Goal: Find specific page/section: Find specific page/section

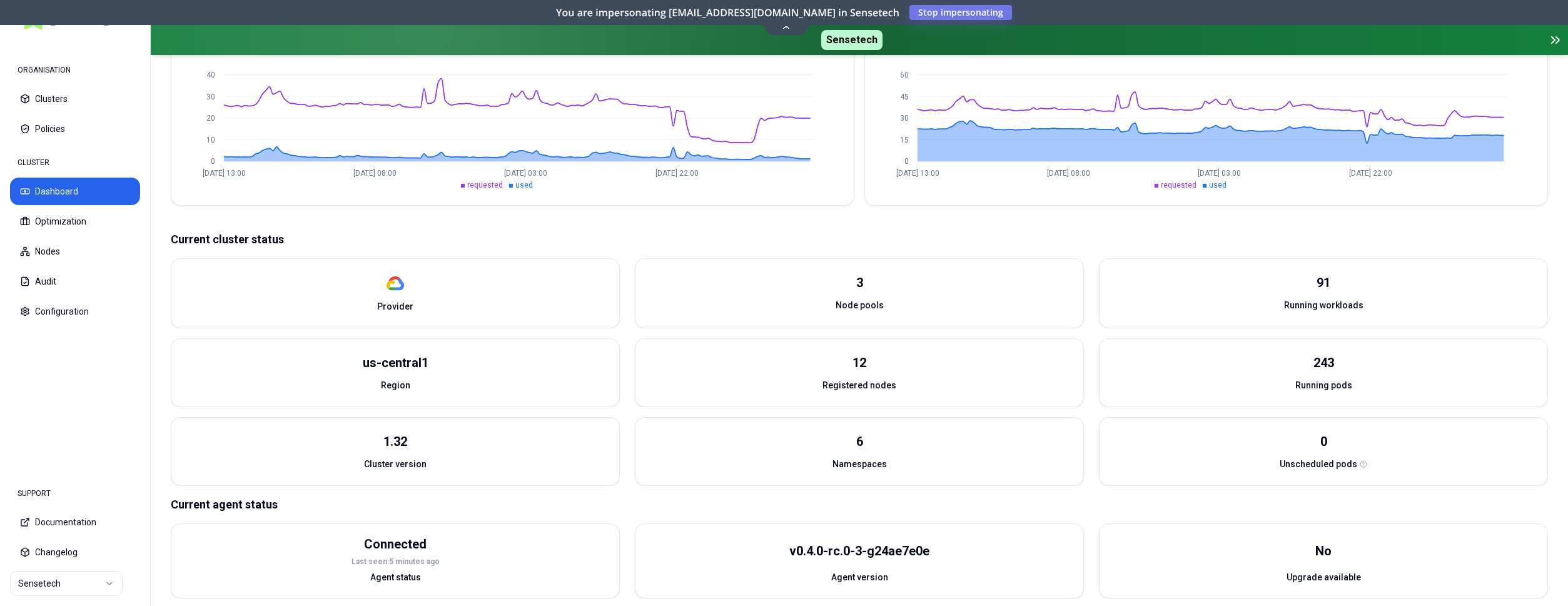
scroll to position [355, 0]
click at [46, 586] on html "ORGANISATION Clusters Policies CLUSTER Dashboard Optimization Nodes Audit Confi…" at bounding box center [784, 303] width 1568 height 606
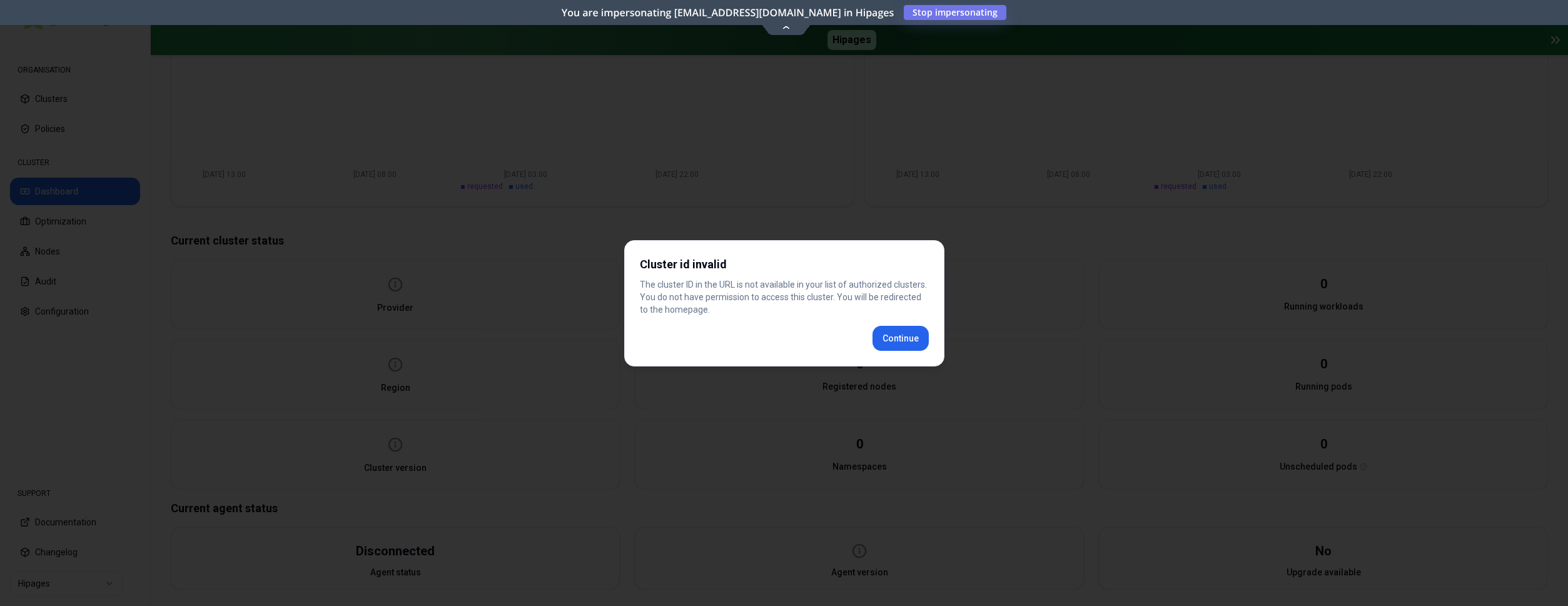
click at [930, 331] on div "Cluster id invalid The cluster ID in the URL is not available in your list of a…" at bounding box center [784, 303] width 321 height 126
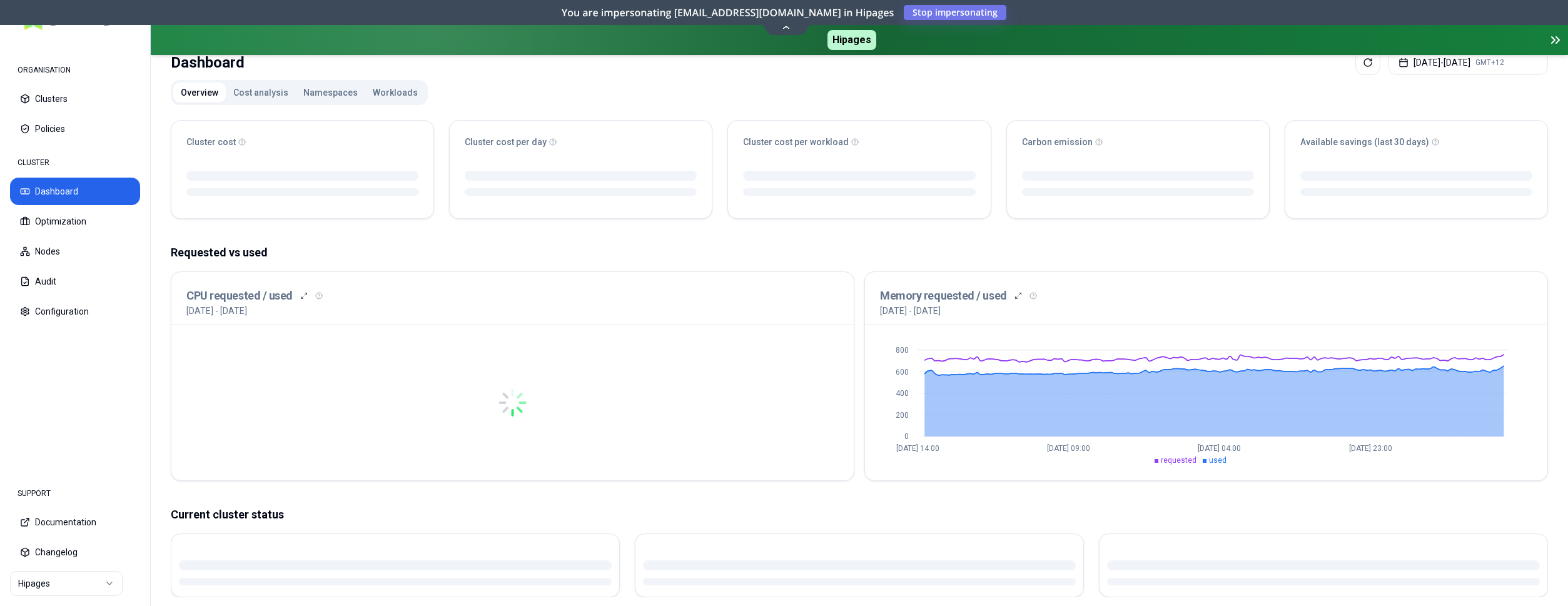
scroll to position [127, 0]
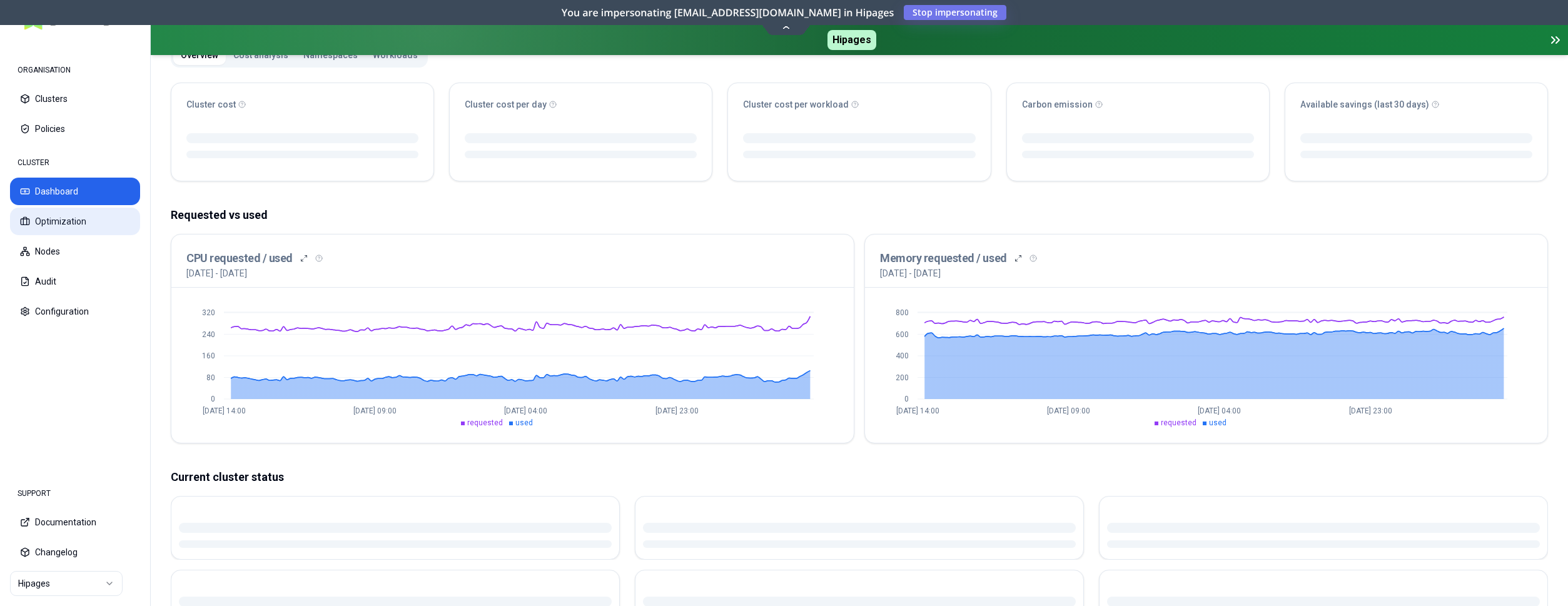
click at [88, 216] on button "Optimization" at bounding box center [75, 222] width 130 height 28
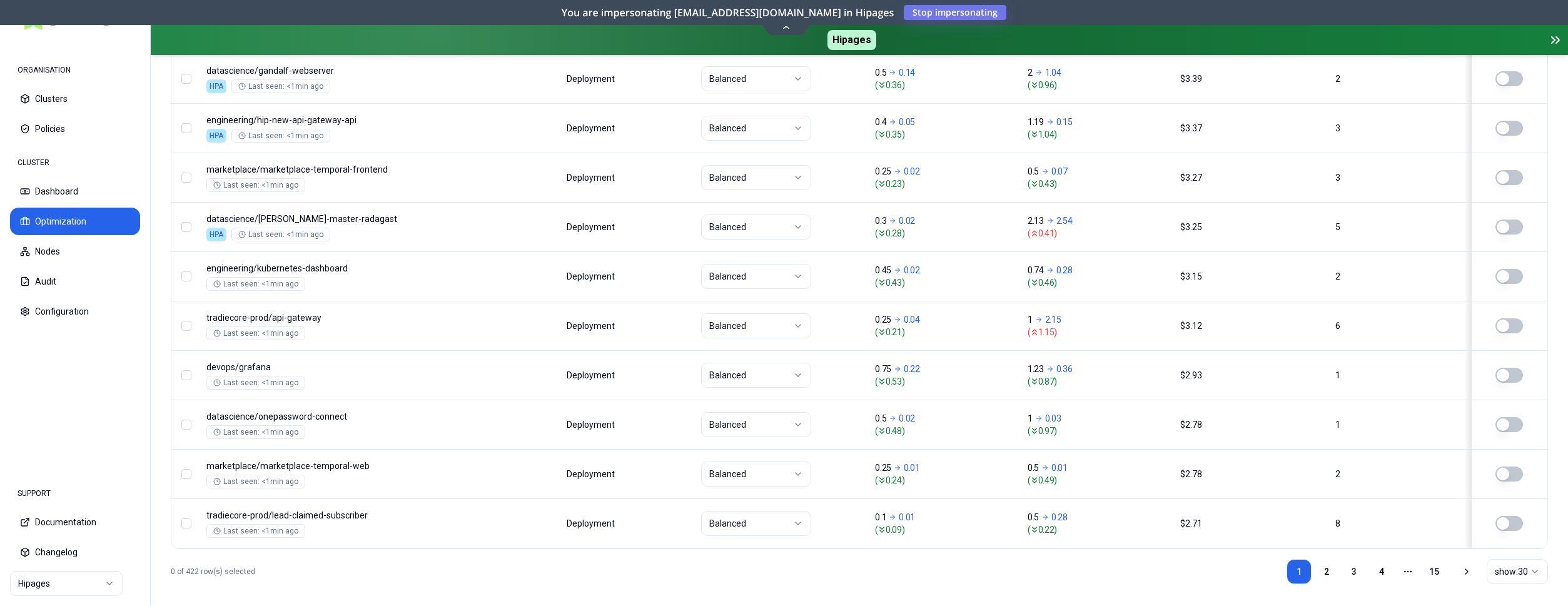
scroll to position [1561, 0]
click at [1512, 558] on html "ORGANISATION Clusters Policies CLUSTER Dashboard Optimization Nodes Audit Confi…" at bounding box center [784, 303] width 1568 height 606
click at [965, 543] on html "ORGANISATION Clusters Policies CLUSTER Dashboard Optimization Nodes Audit Confi…" at bounding box center [784, 303] width 1568 height 606
click at [1320, 555] on link "2" at bounding box center [1326, 567] width 25 height 25
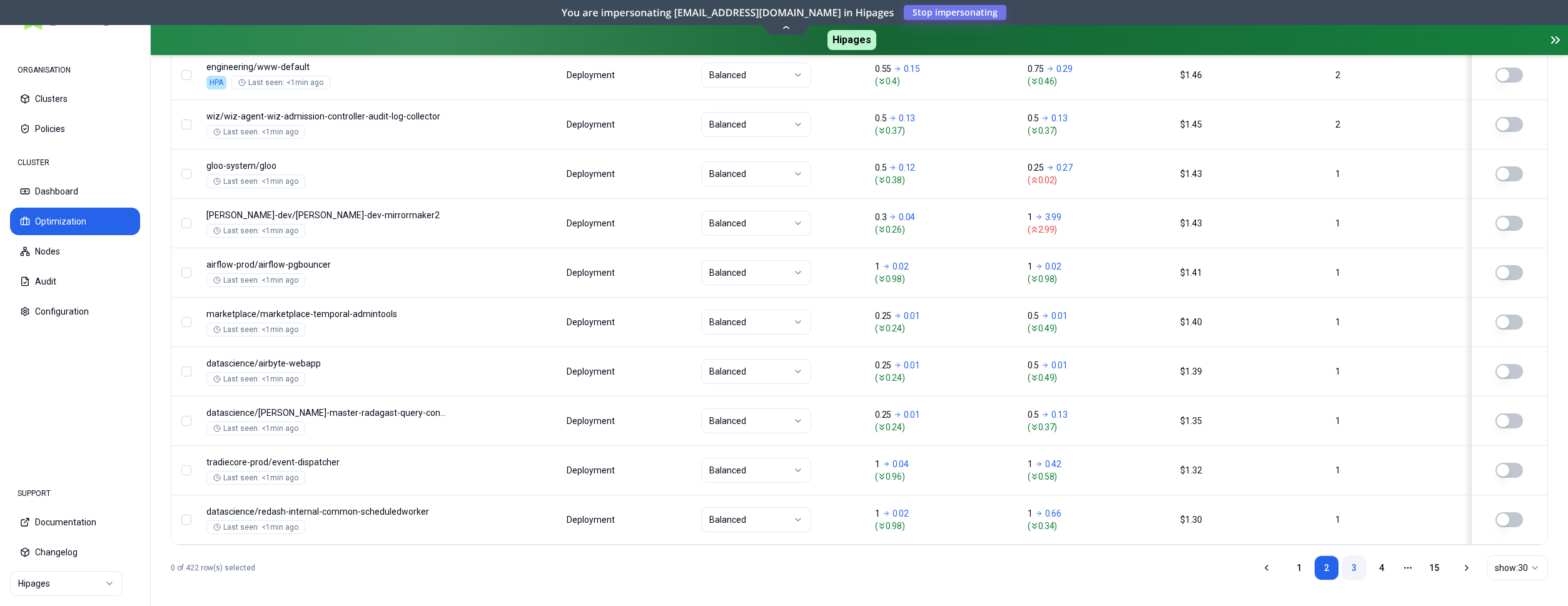
click at [1358, 563] on link "3" at bounding box center [1354, 567] width 25 height 25
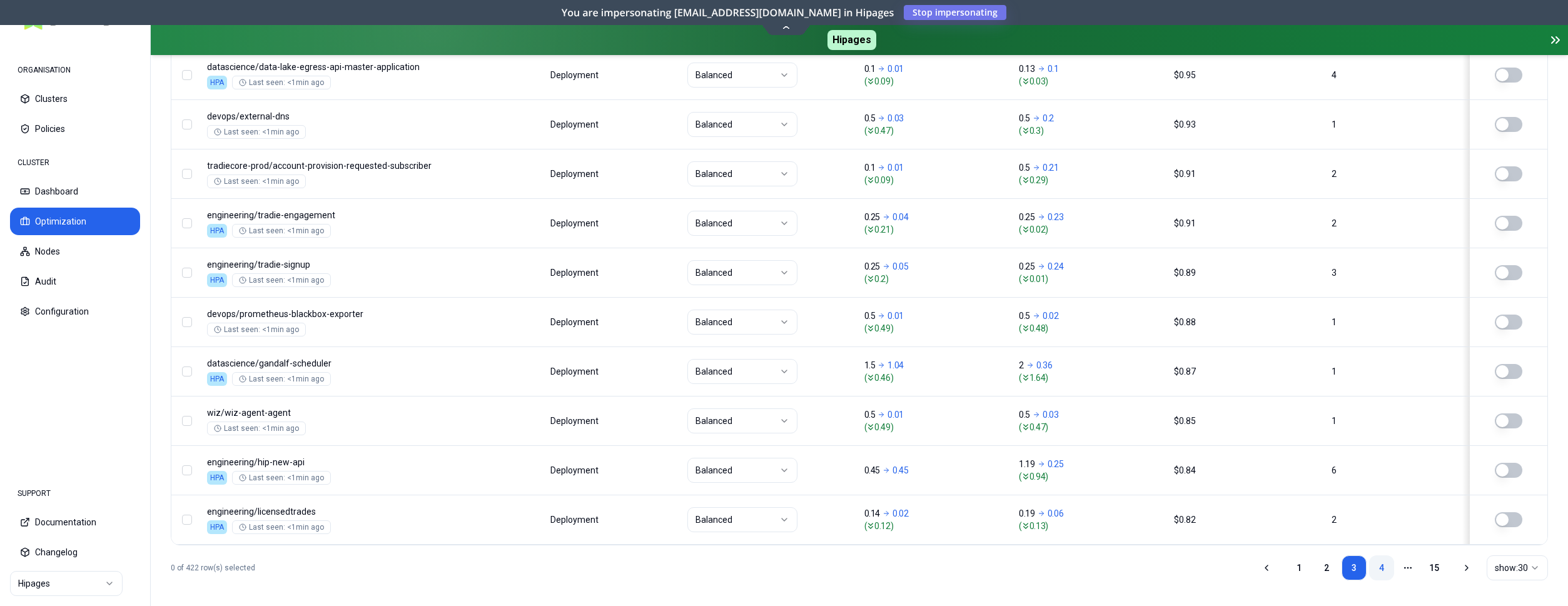
click at [1384, 558] on link "4" at bounding box center [1381, 567] width 25 height 25
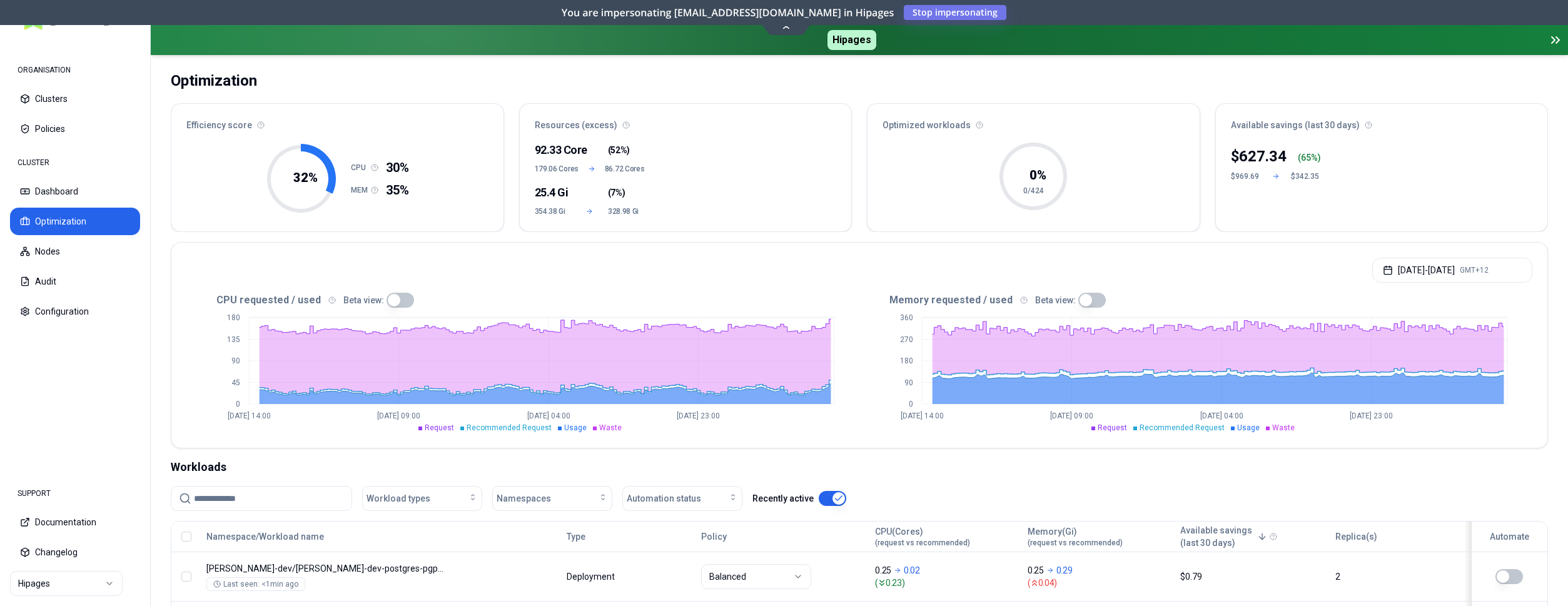
scroll to position [0, 0]
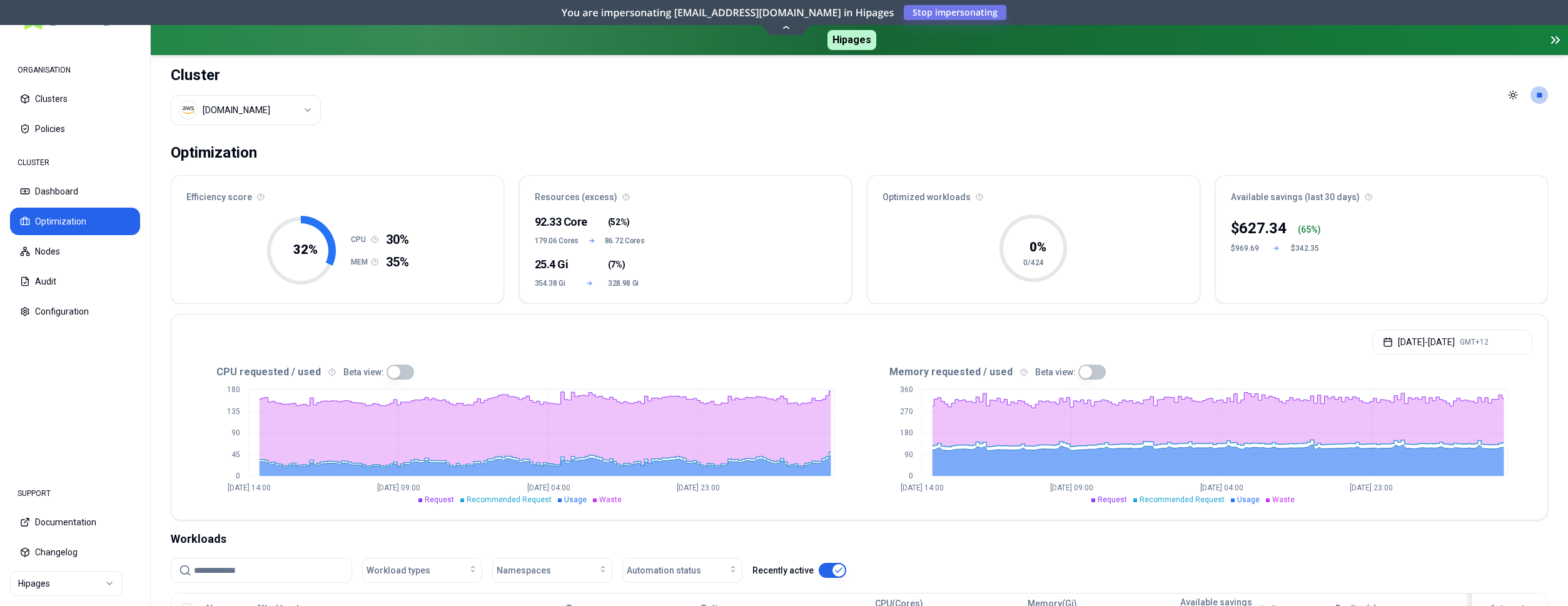
click at [237, 118] on html "ORGANISATION Clusters Policies CLUSTER Dashboard Optimization Nodes Audit Confi…" at bounding box center [784, 303] width 1568 height 606
click at [245, 166] on div "[DOMAIN_NAME] hip-eks-staging" at bounding box center [246, 153] width 150 height 58
click at [472, 122] on html "ORGANISATION Clusters Policies CLUSTER Dashboard Optimization Nodes Audit Confi…" at bounding box center [784, 303] width 1568 height 606
click at [306, 112] on html "ORGANISATION Clusters Policies CLUSTER Dashboard Optimization Nodes Audit Confi…" at bounding box center [784, 303] width 1568 height 606
click at [297, 108] on html "ORGANISATION Clusters Policies CLUSTER Dashboard Optimization Nodes Audit Confi…" at bounding box center [784, 303] width 1568 height 606
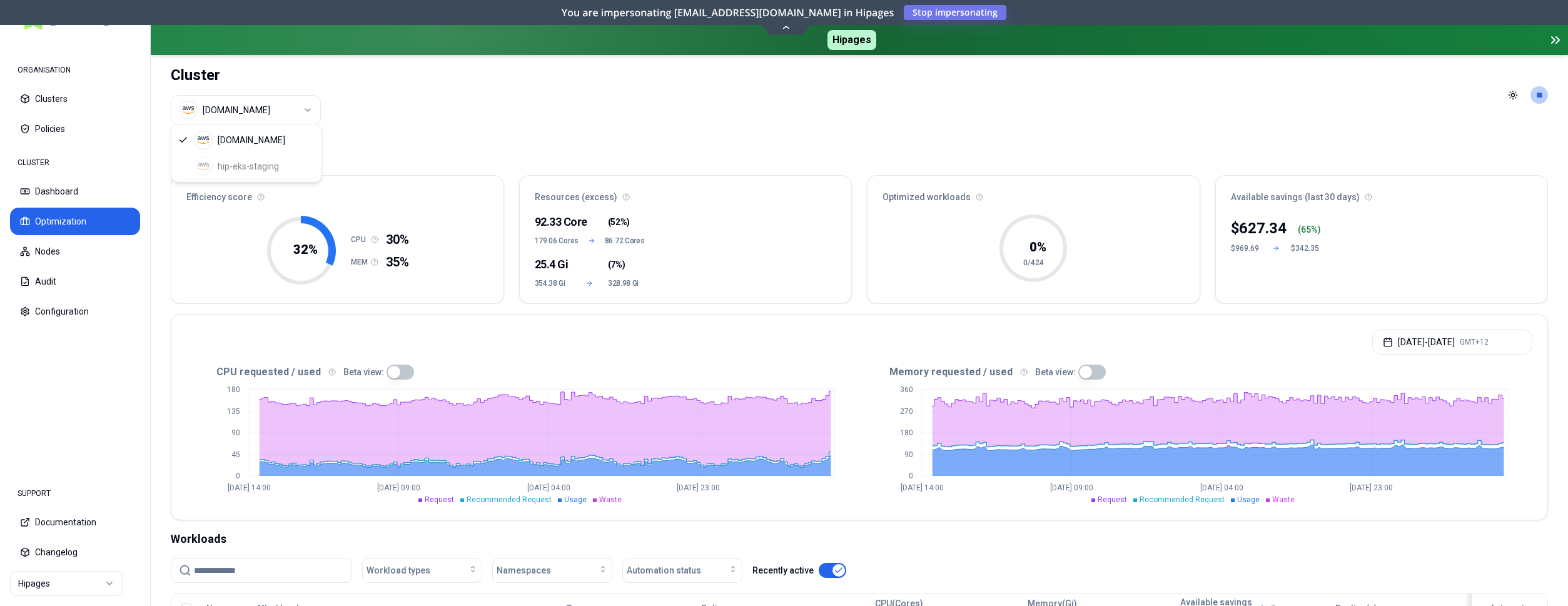
click at [255, 163] on div "[DOMAIN_NAME] hip-eks-staging" at bounding box center [246, 153] width 150 height 58
click at [445, 135] on html "ORGANISATION Clusters Policies CLUSTER Dashboard Optimization Nodes Audit Confi…" at bounding box center [784, 303] width 1568 height 606
click at [79, 225] on button "Optimization" at bounding box center [75, 222] width 130 height 28
click at [53, 191] on button "Dashboard" at bounding box center [75, 191] width 130 height 28
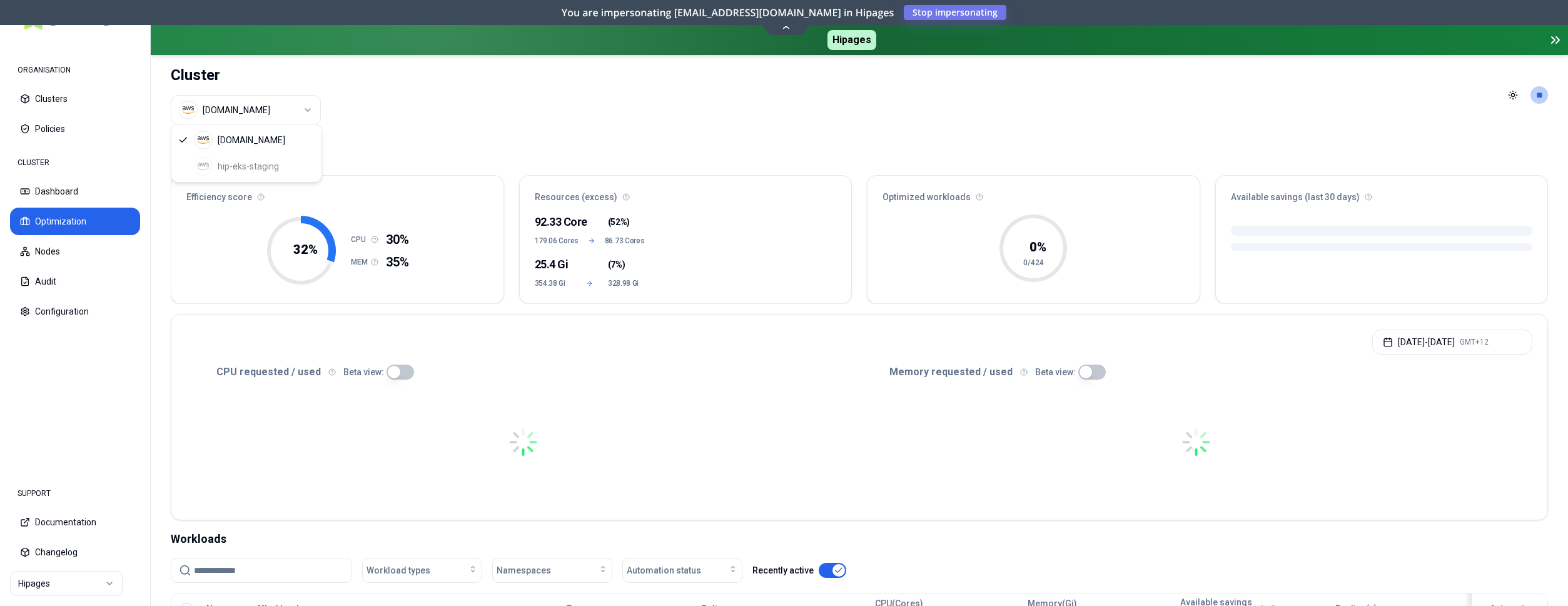
click at [309, 106] on html "ORGANISATION Clusters Policies CLUSTER Dashboard Optimization Nodes Audit Confi…" at bounding box center [784, 303] width 1568 height 606
click at [274, 104] on html "ORGANISATION Clusters Policies CLUSTER Dashboard Optimization Nodes Audit Confi…" at bounding box center [784, 303] width 1568 height 606
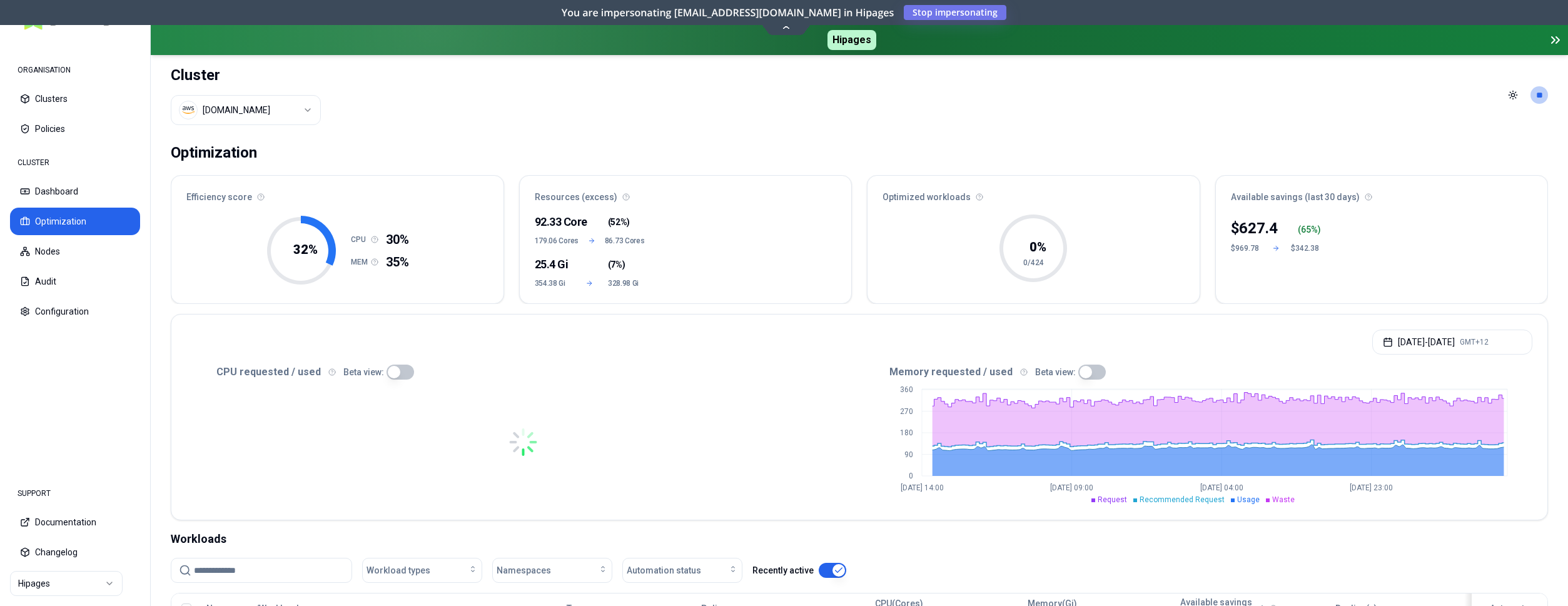
click at [274, 104] on html "ORGANISATION Clusters Policies CLUSTER Dashboard Optimization Nodes Audit Confi…" at bounding box center [784, 303] width 1568 height 606
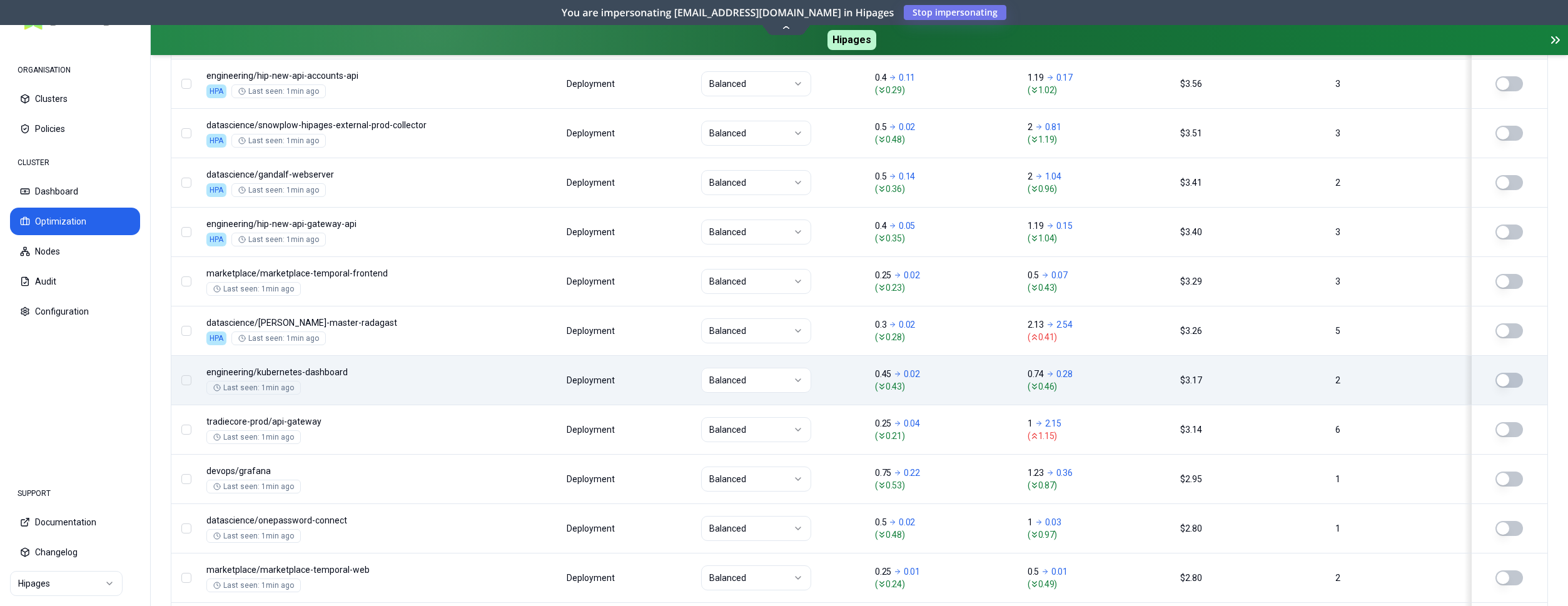
scroll to position [1561, 0]
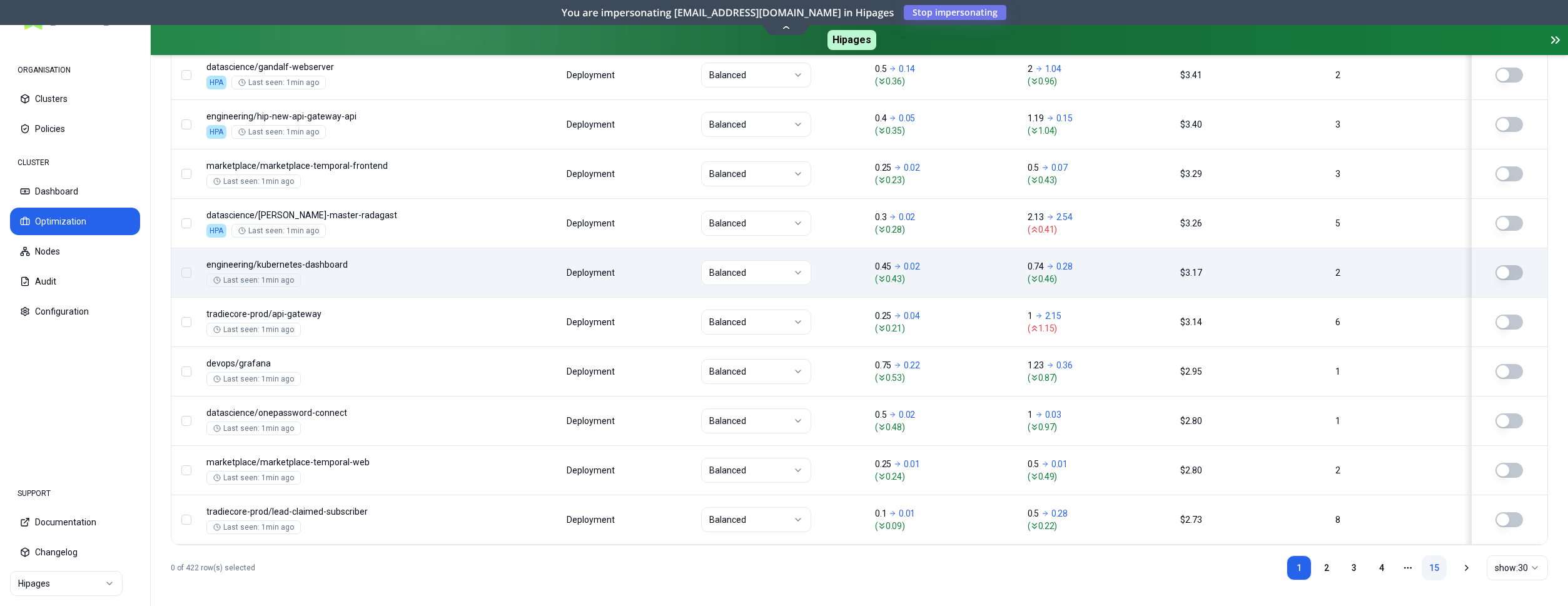
click at [1434, 562] on link "15" at bounding box center [1434, 567] width 25 height 25
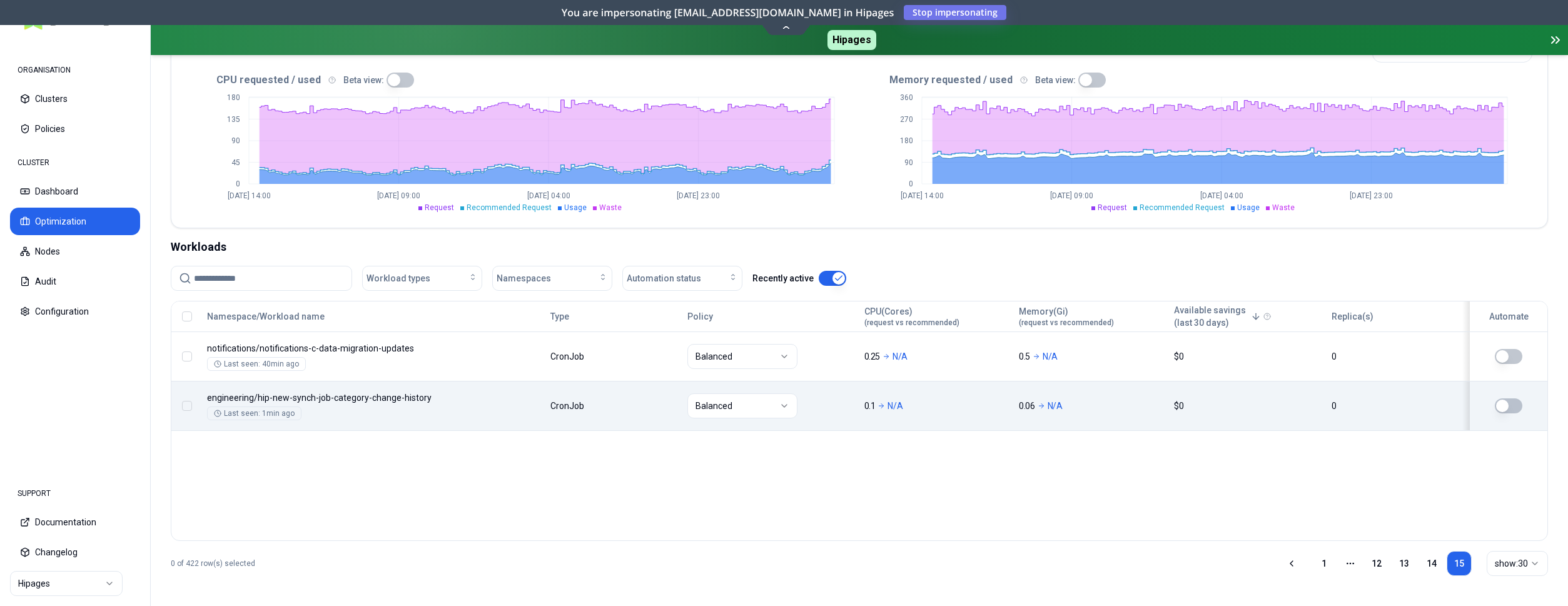
scroll to position [289, 0]
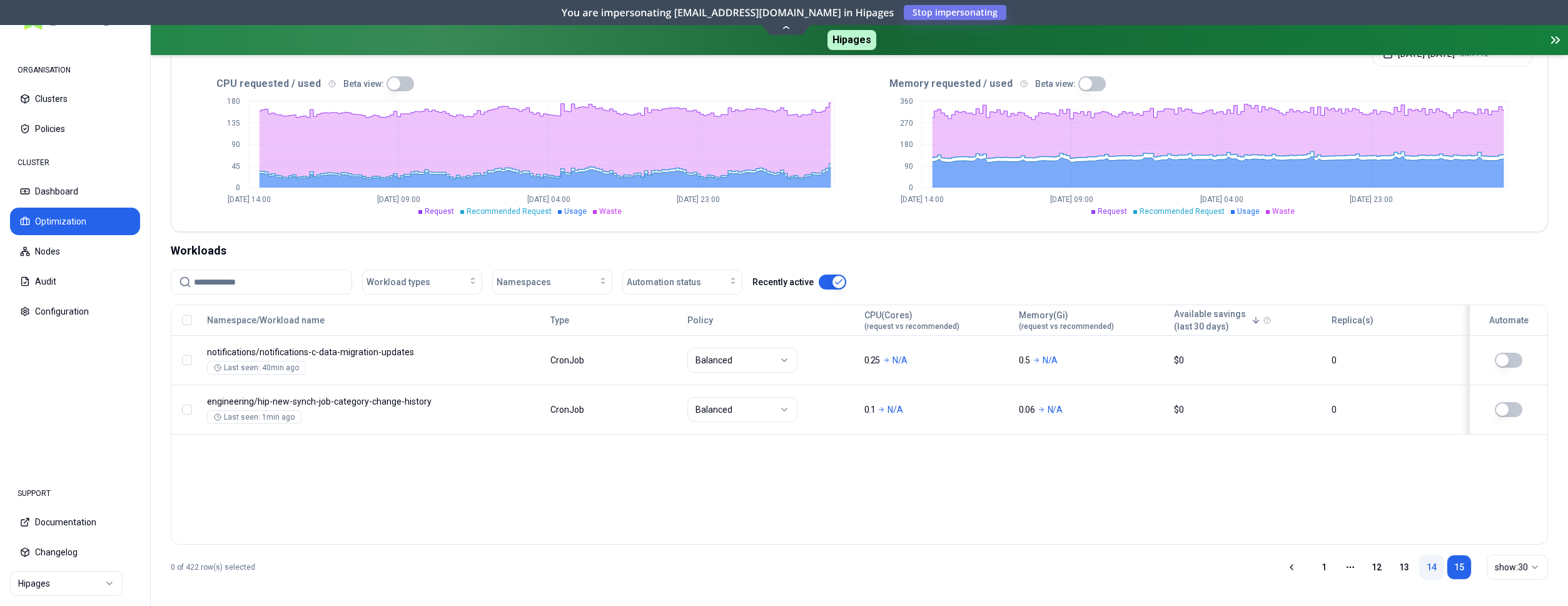
click at [1436, 558] on link "14" at bounding box center [1431, 566] width 25 height 25
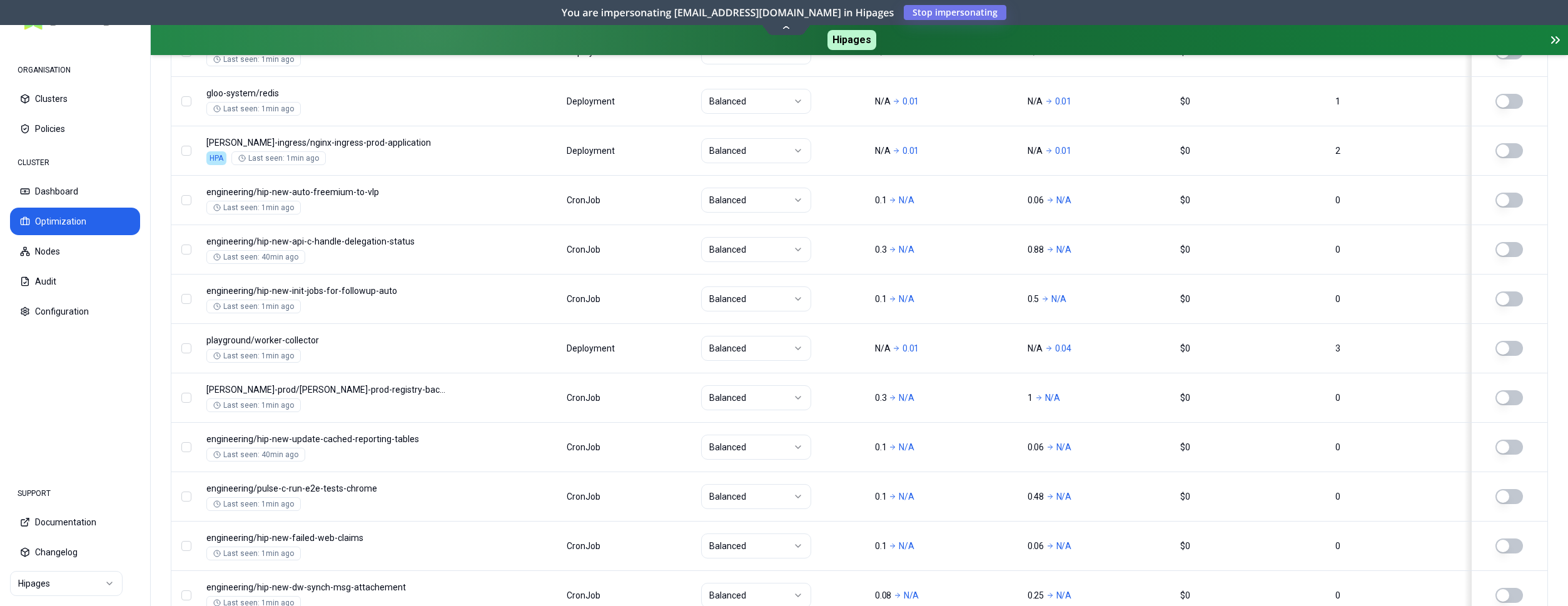
scroll to position [1561, 0]
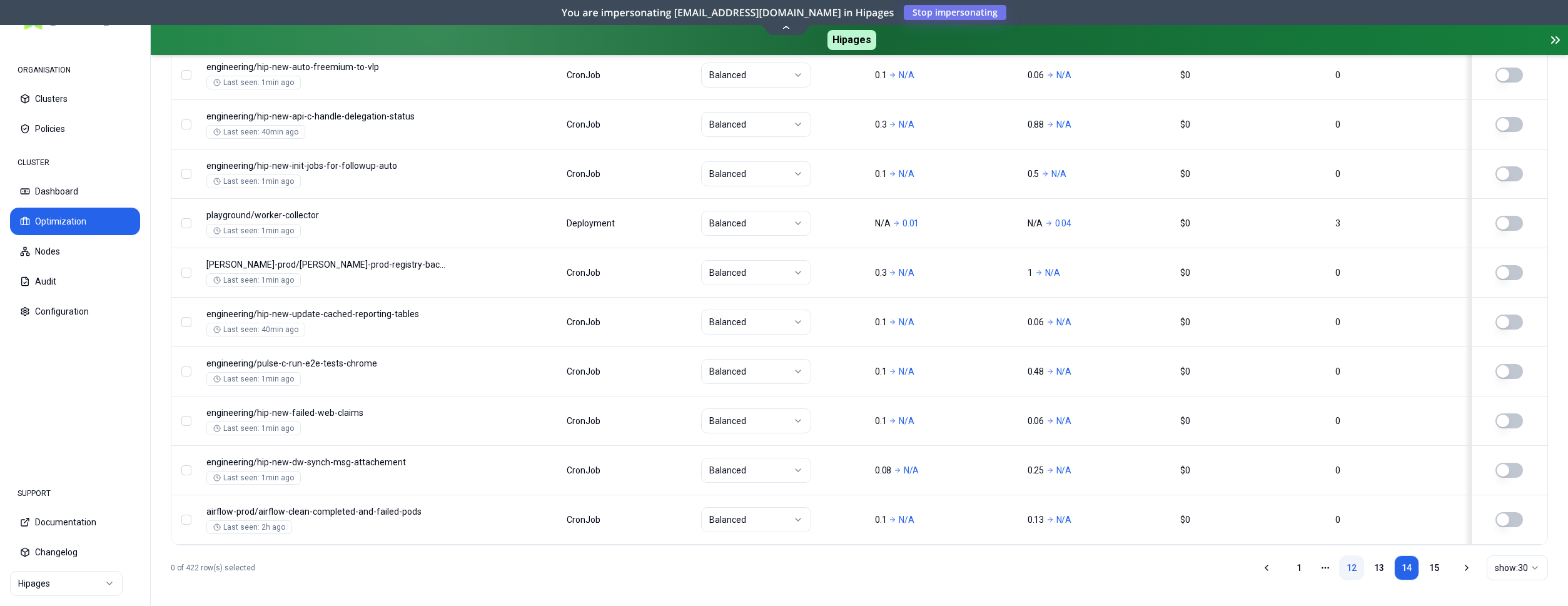
click at [1353, 566] on link "12" at bounding box center [1351, 567] width 25 height 25
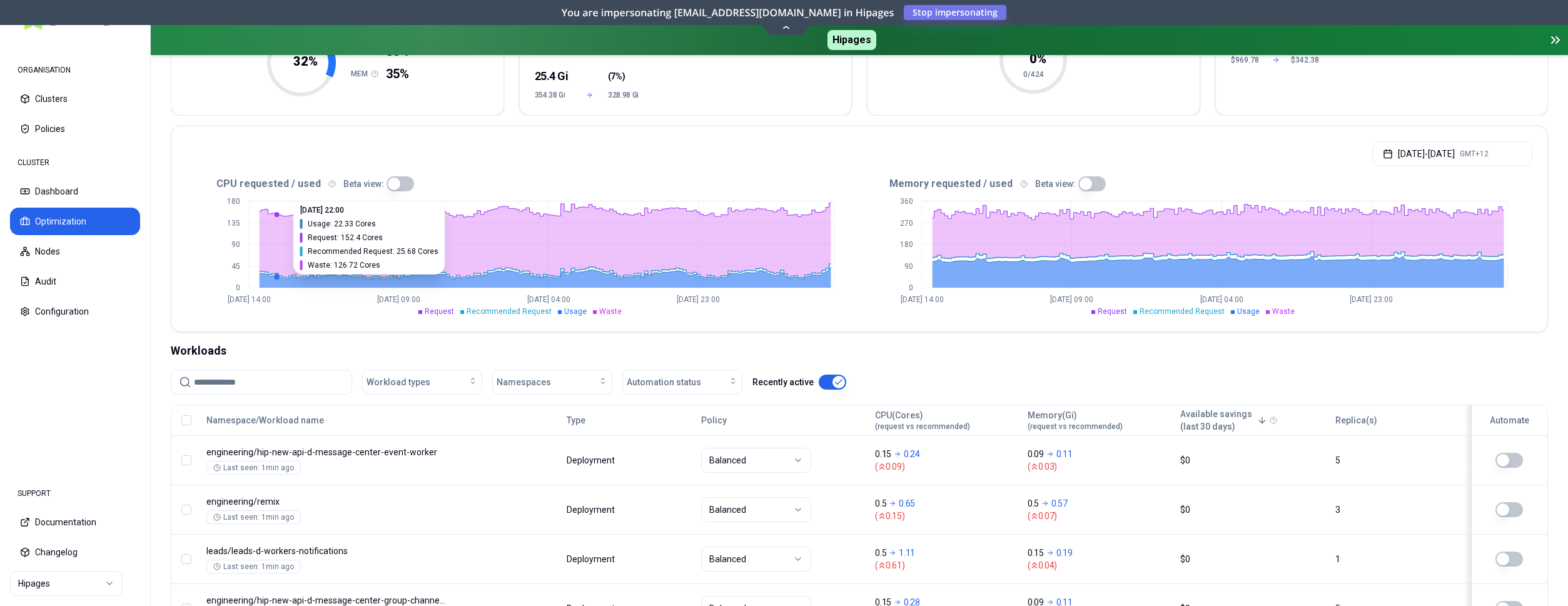
scroll to position [0, 0]
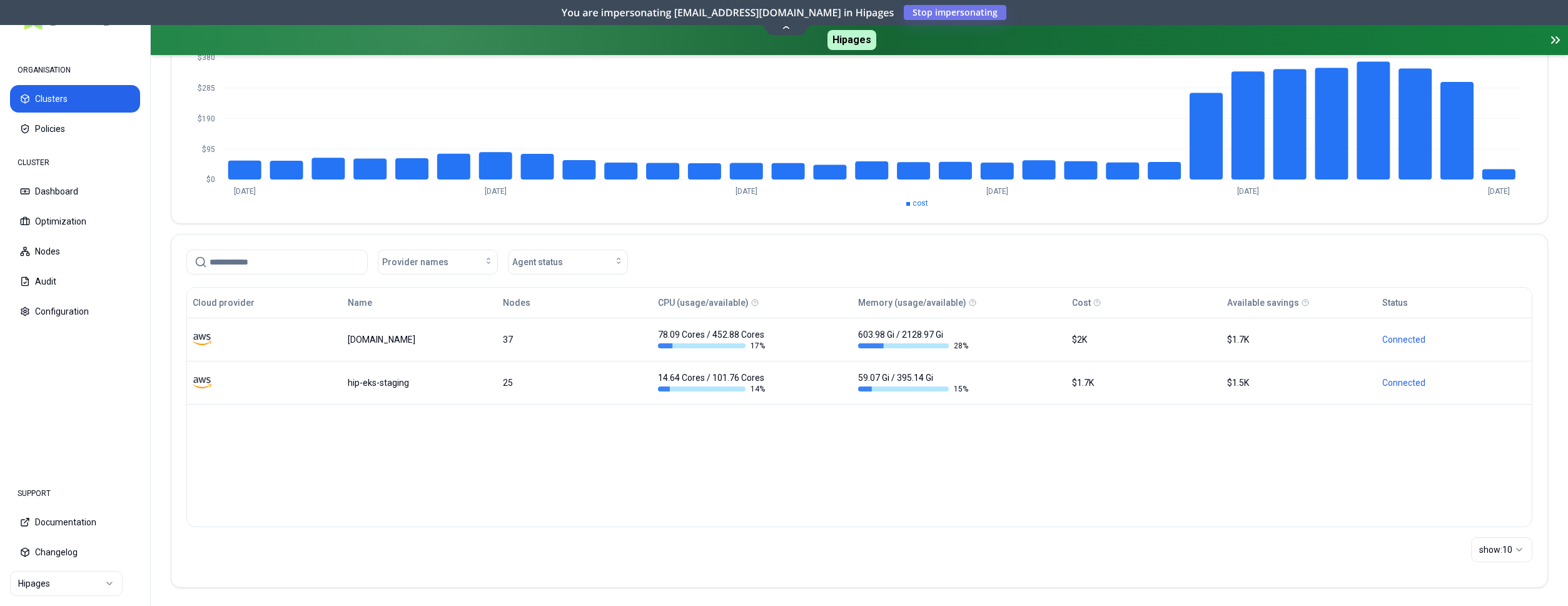
scroll to position [167, 0]
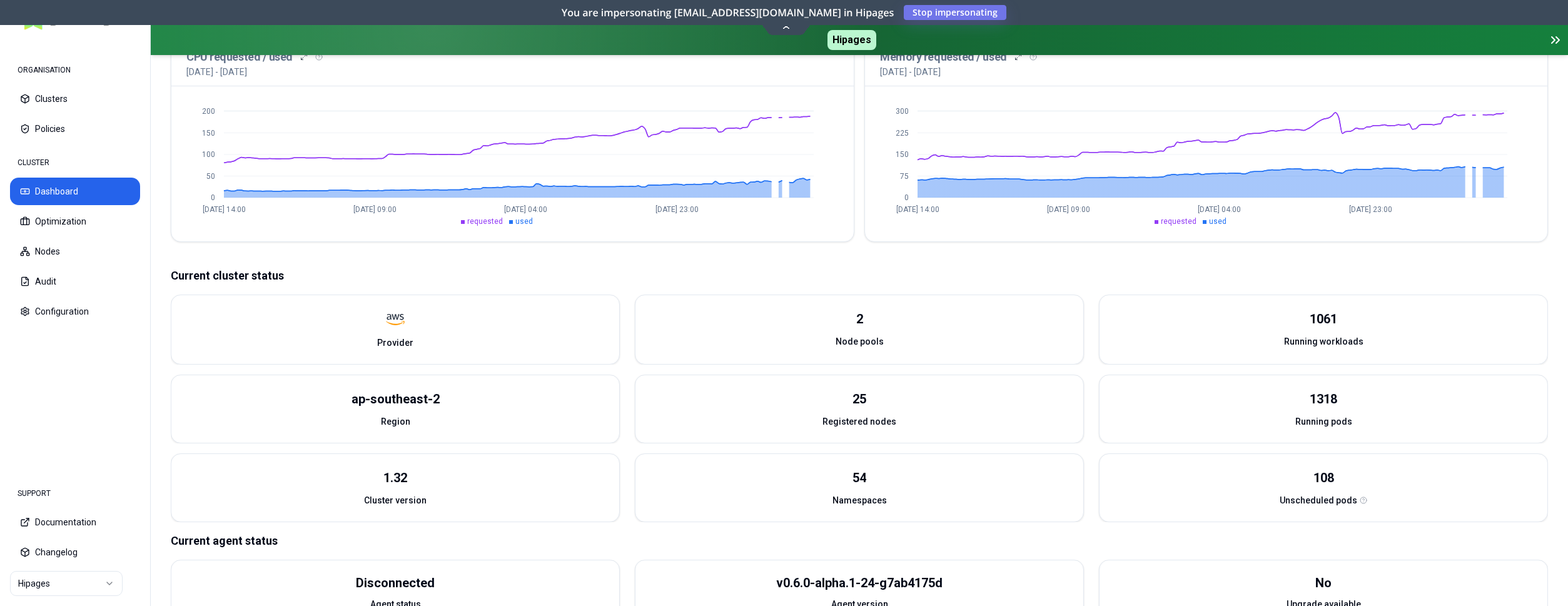
scroll to position [318, 0]
